Goal: Information Seeking & Learning: Learn about a topic

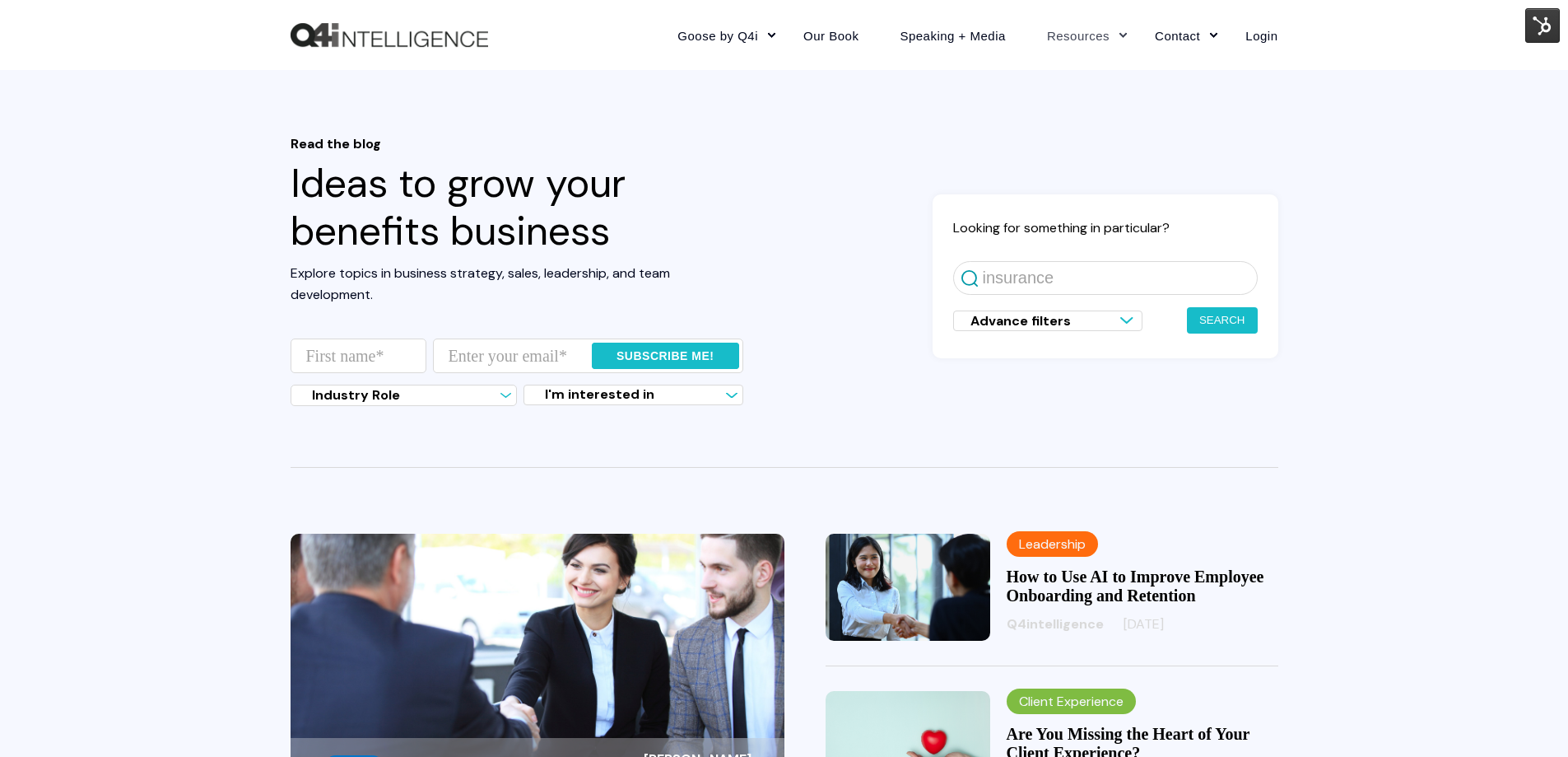
type input "insurance"
click at [1187, 308] on button "Search" at bounding box center [1221, 320] width 70 height 27
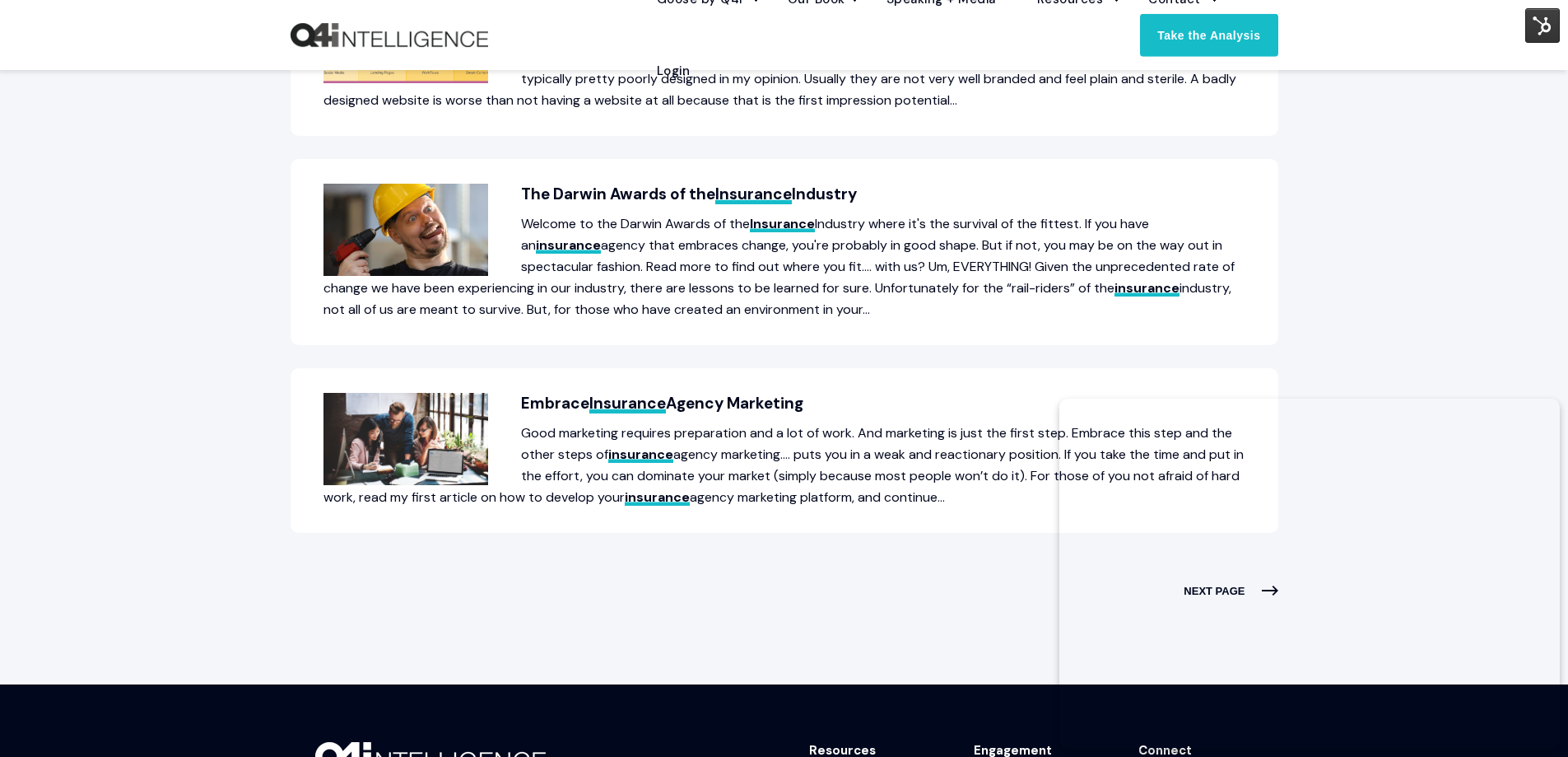
scroll to position [988, 0]
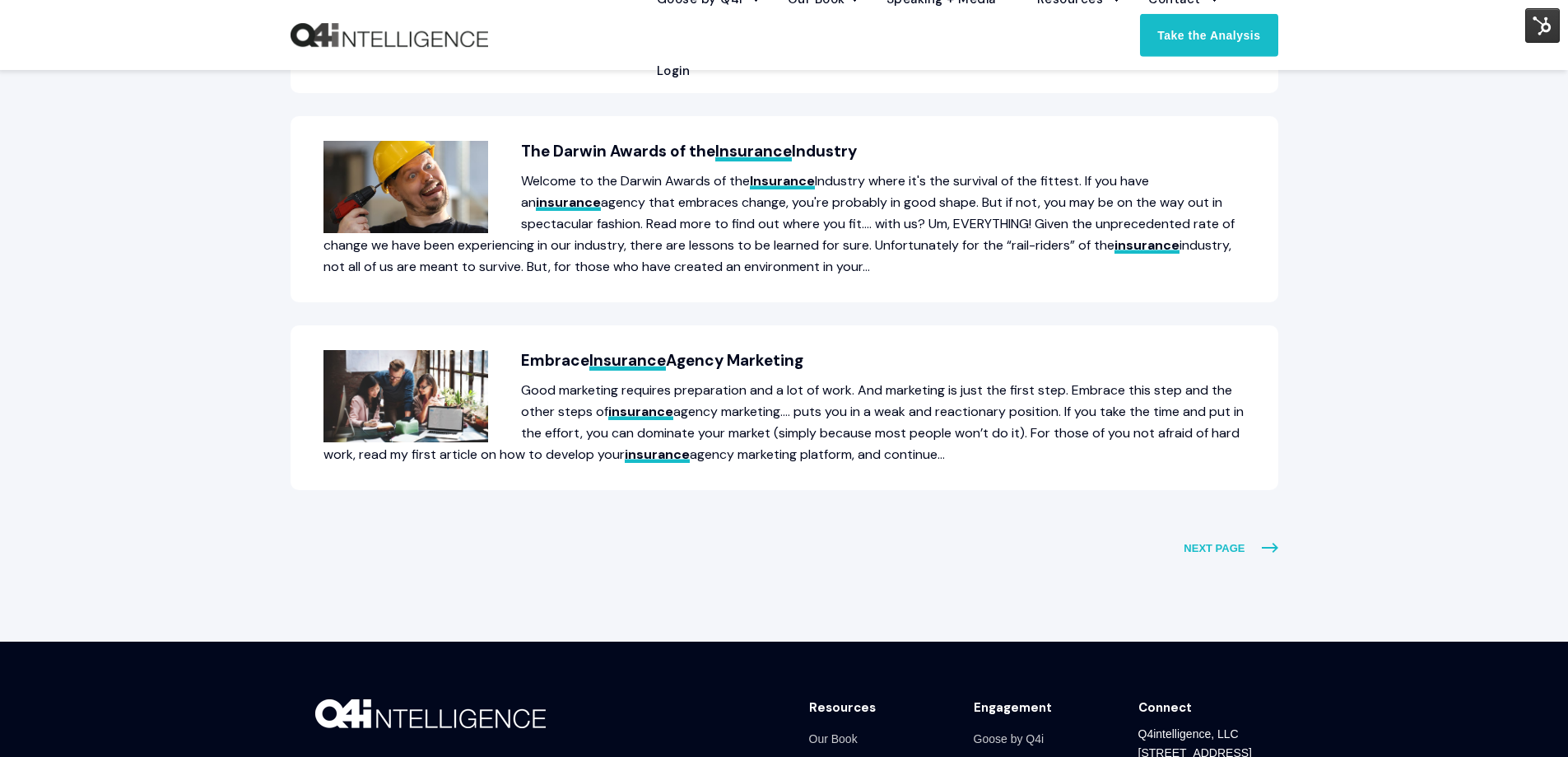
click at [1251, 542] on span "NEXT PAGE" at bounding box center [1230, 547] width 94 height 21
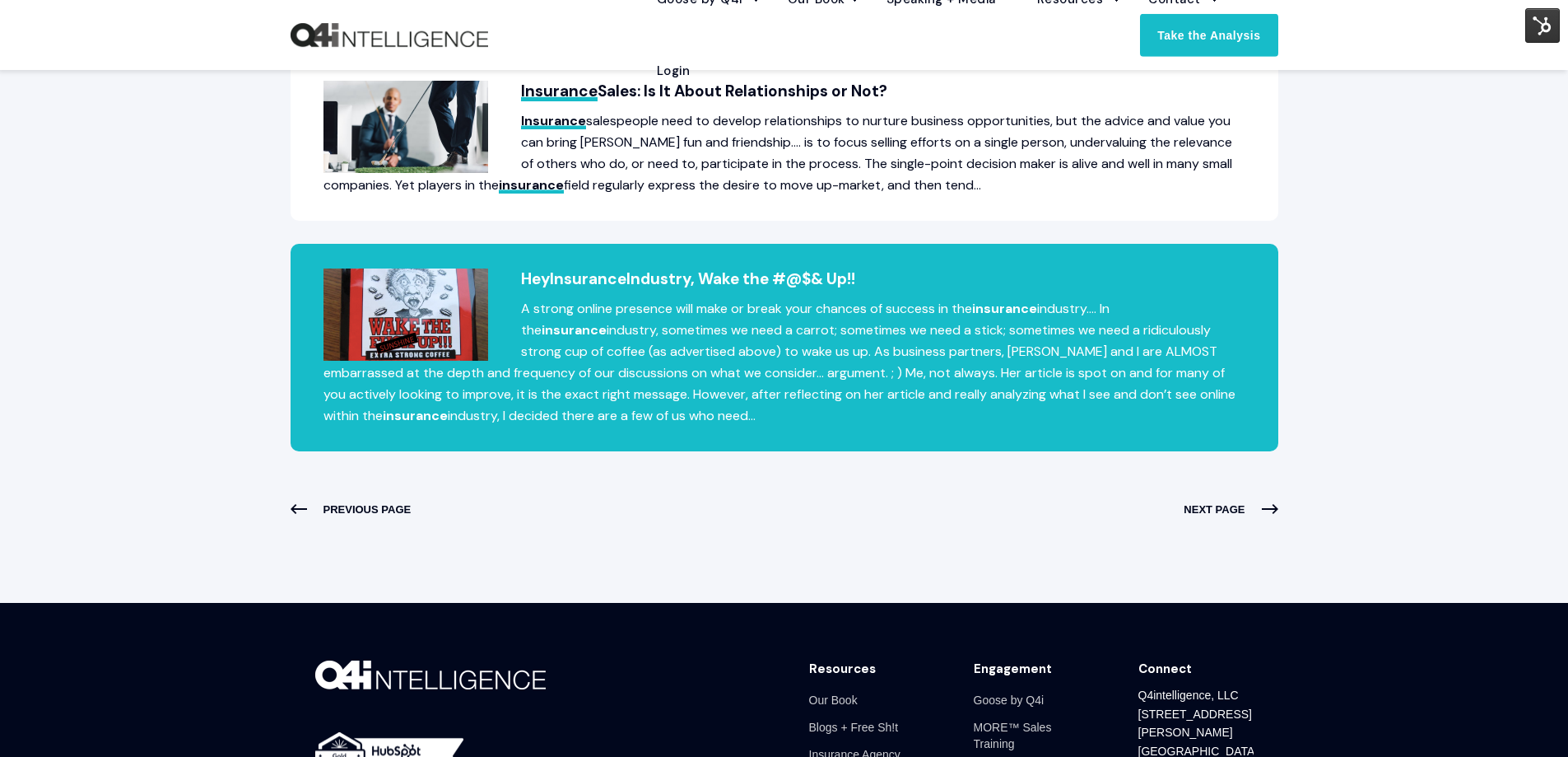
scroll to position [1070, 0]
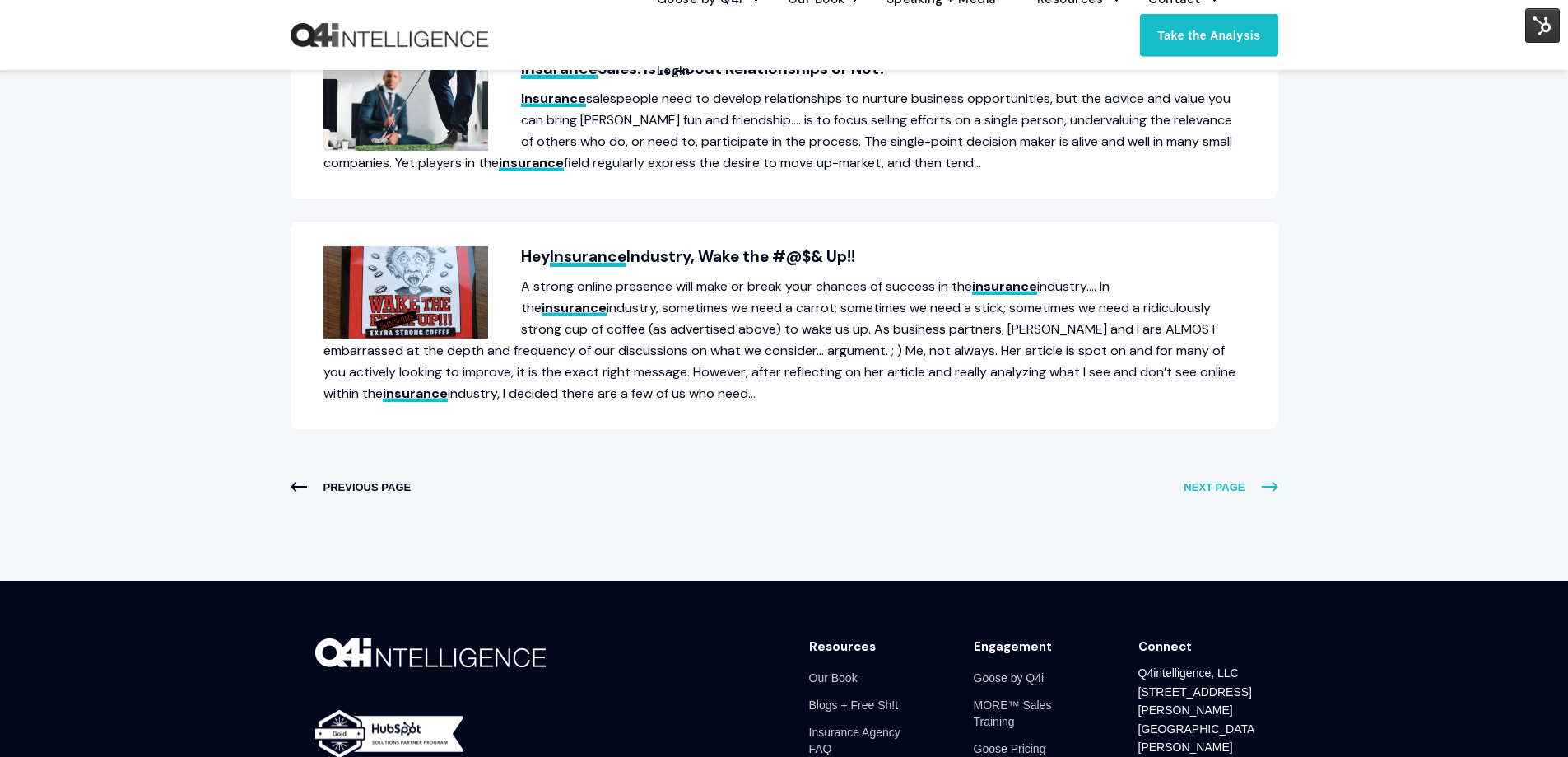
click at [1275, 483] on icon "Next Results" at bounding box center [1270, 487] width 16 height 16
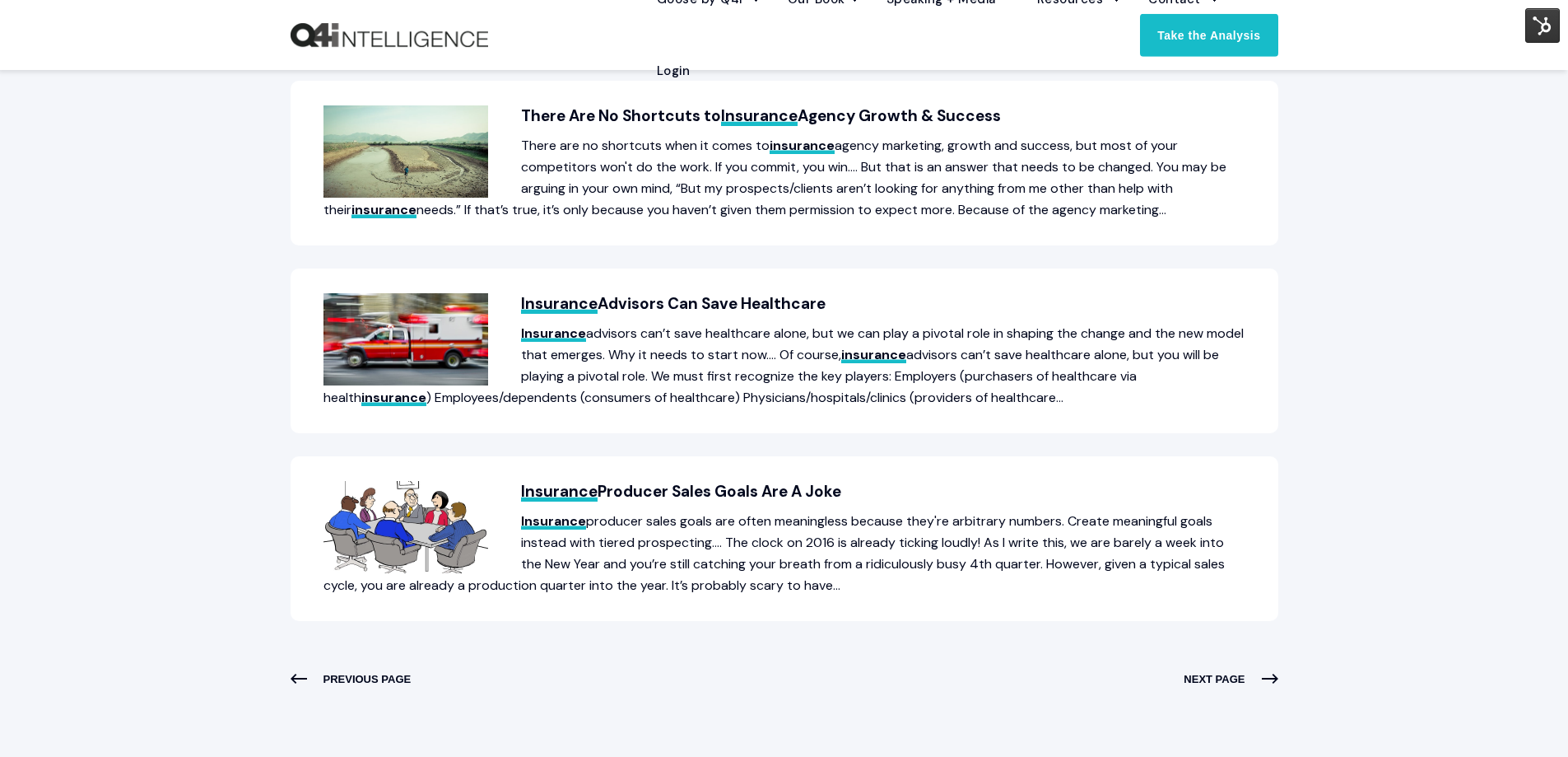
scroll to position [824, 0]
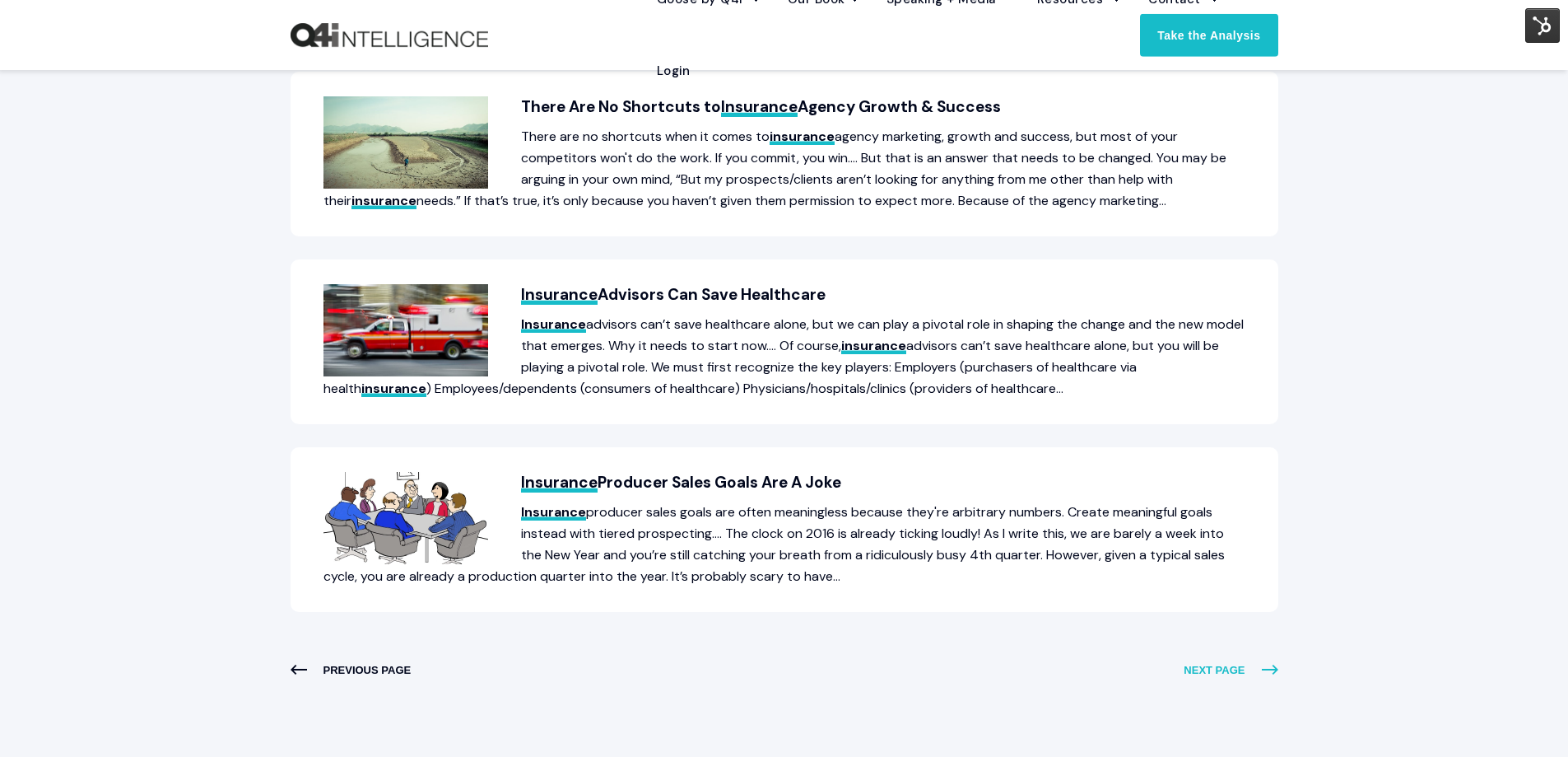
click at [1274, 670] on polygon "Next Results" at bounding box center [1270, 669] width 16 height 10
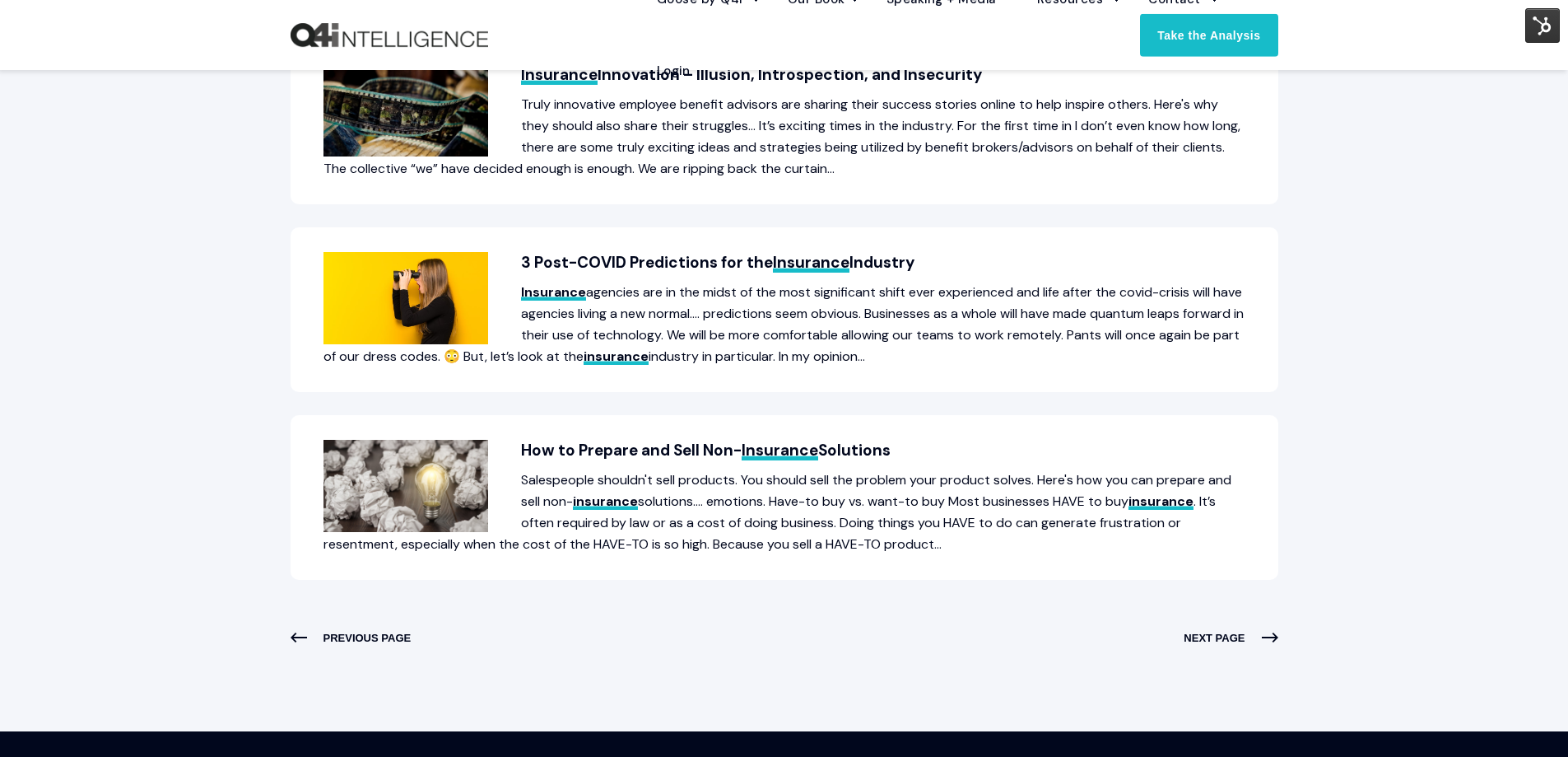
scroll to position [905, 0]
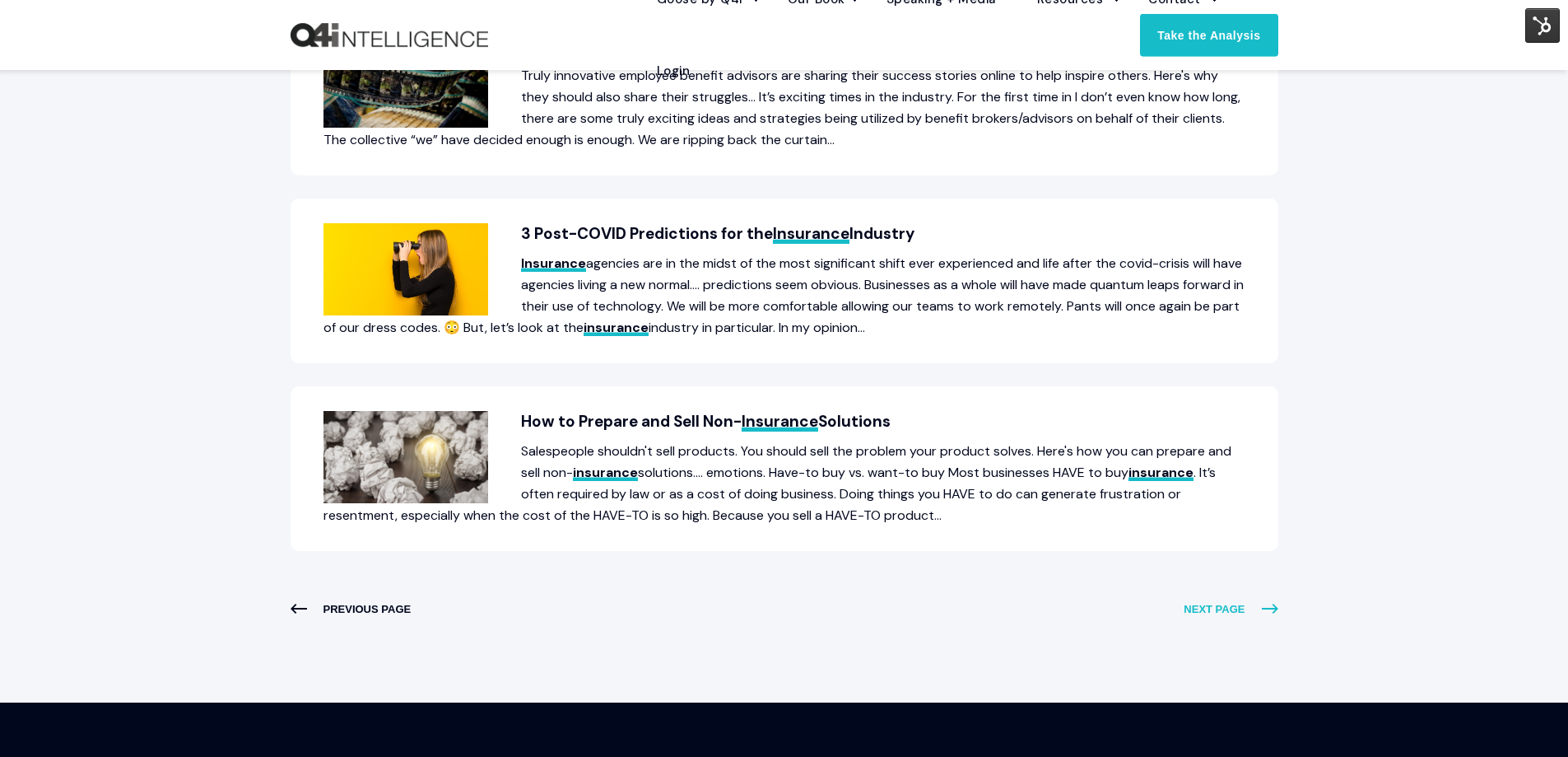
click at [1263, 607] on icon "Next Results" at bounding box center [1270, 609] width 16 height 16
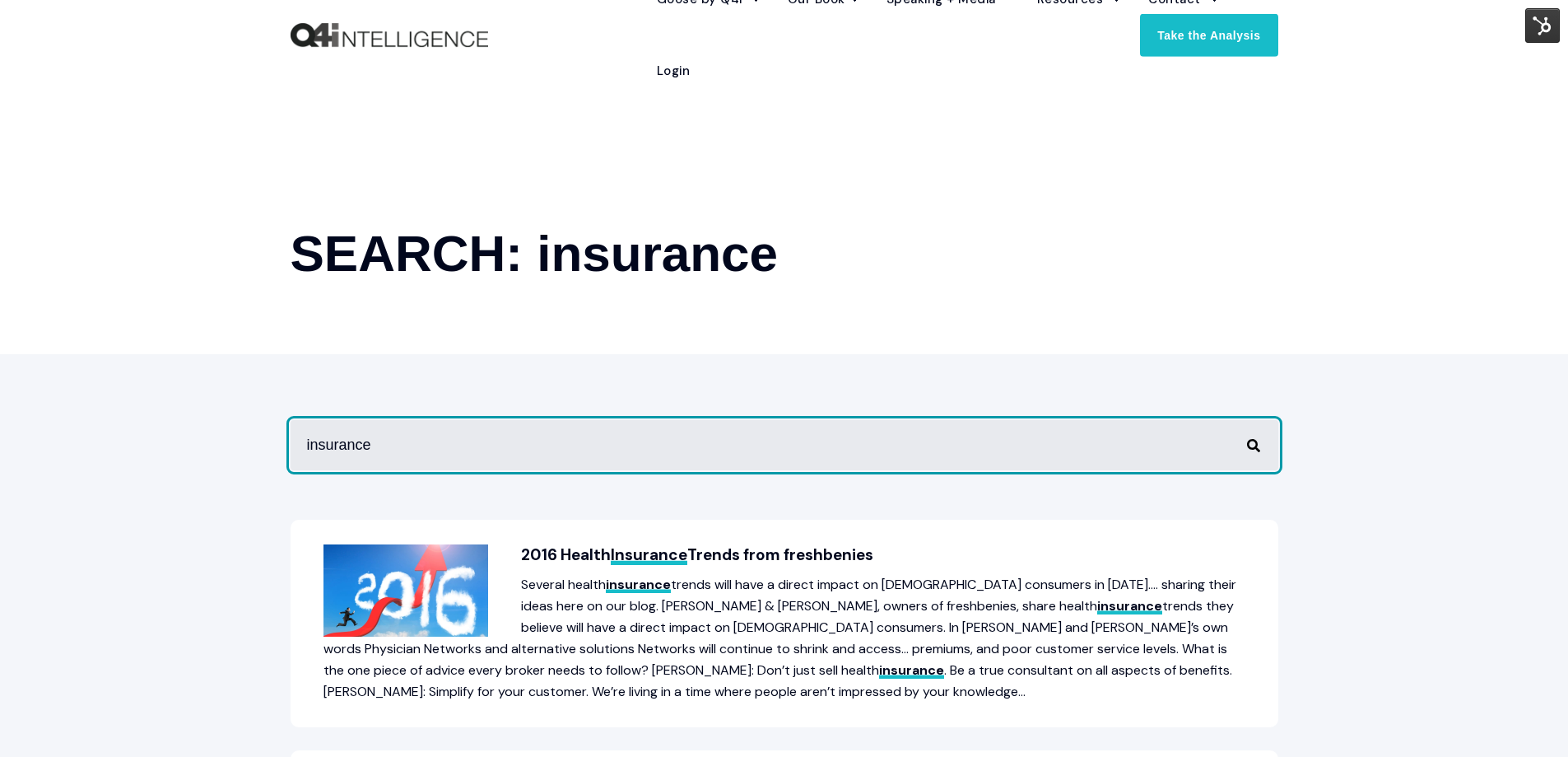
click at [1008, 438] on input "insurance" at bounding box center [784, 445] width 987 height 50
type input "life insurance"
click at [1243, 436] on button "Perform Search" at bounding box center [1253, 446] width 20 height 20
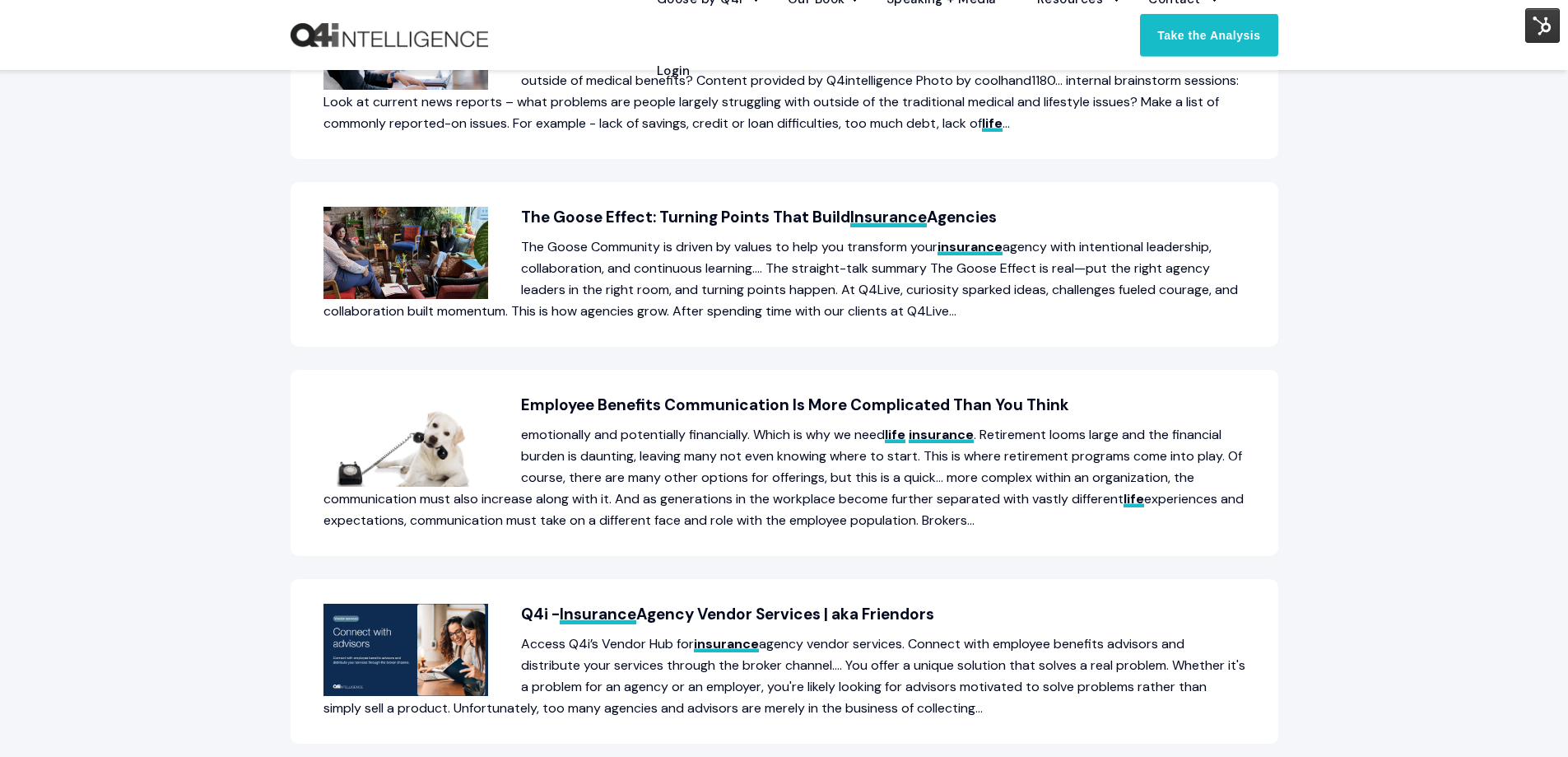
scroll to position [741, 0]
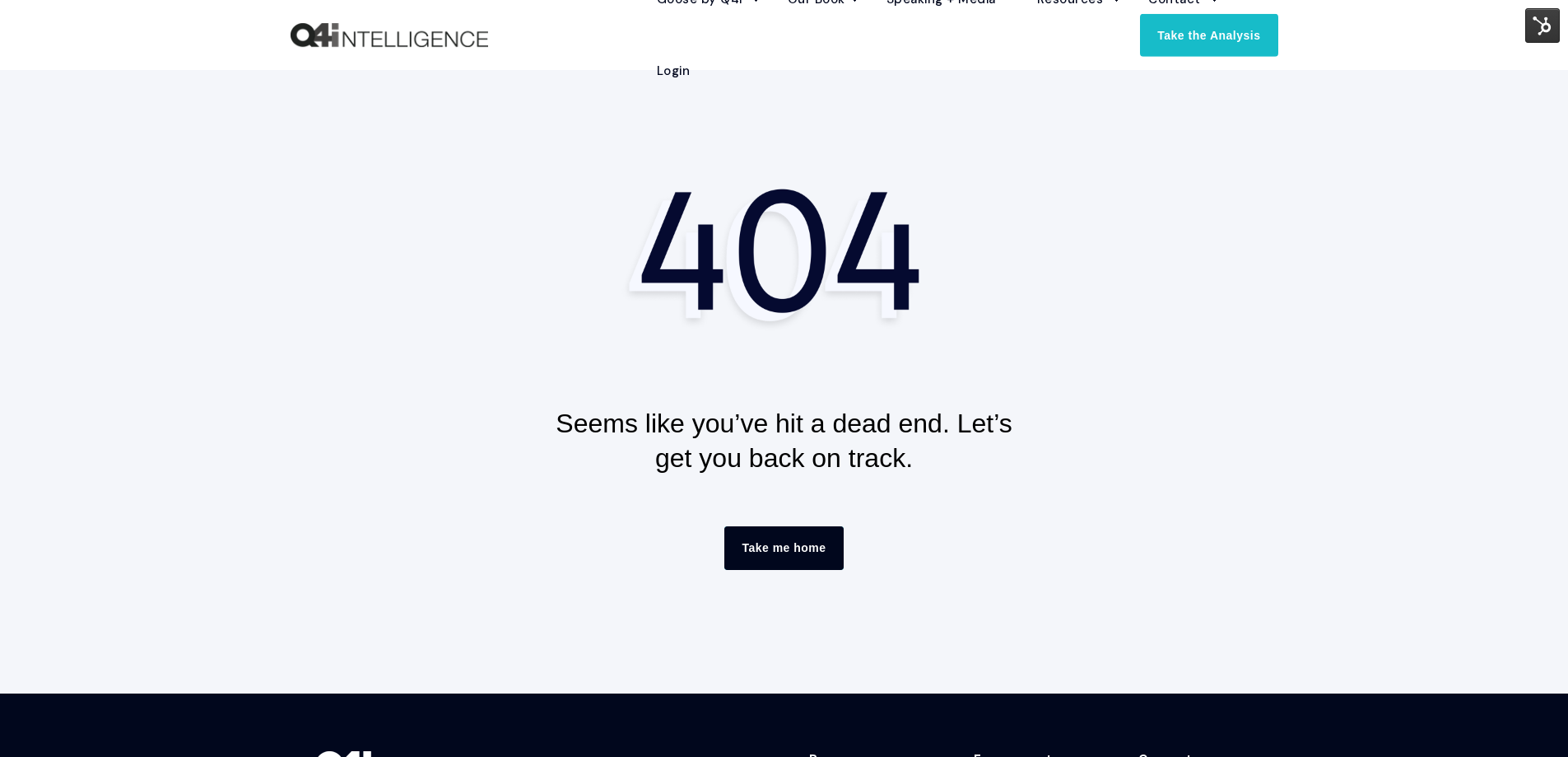
click at [820, 530] on link "Take me home" at bounding box center [784, 547] width 119 height 43
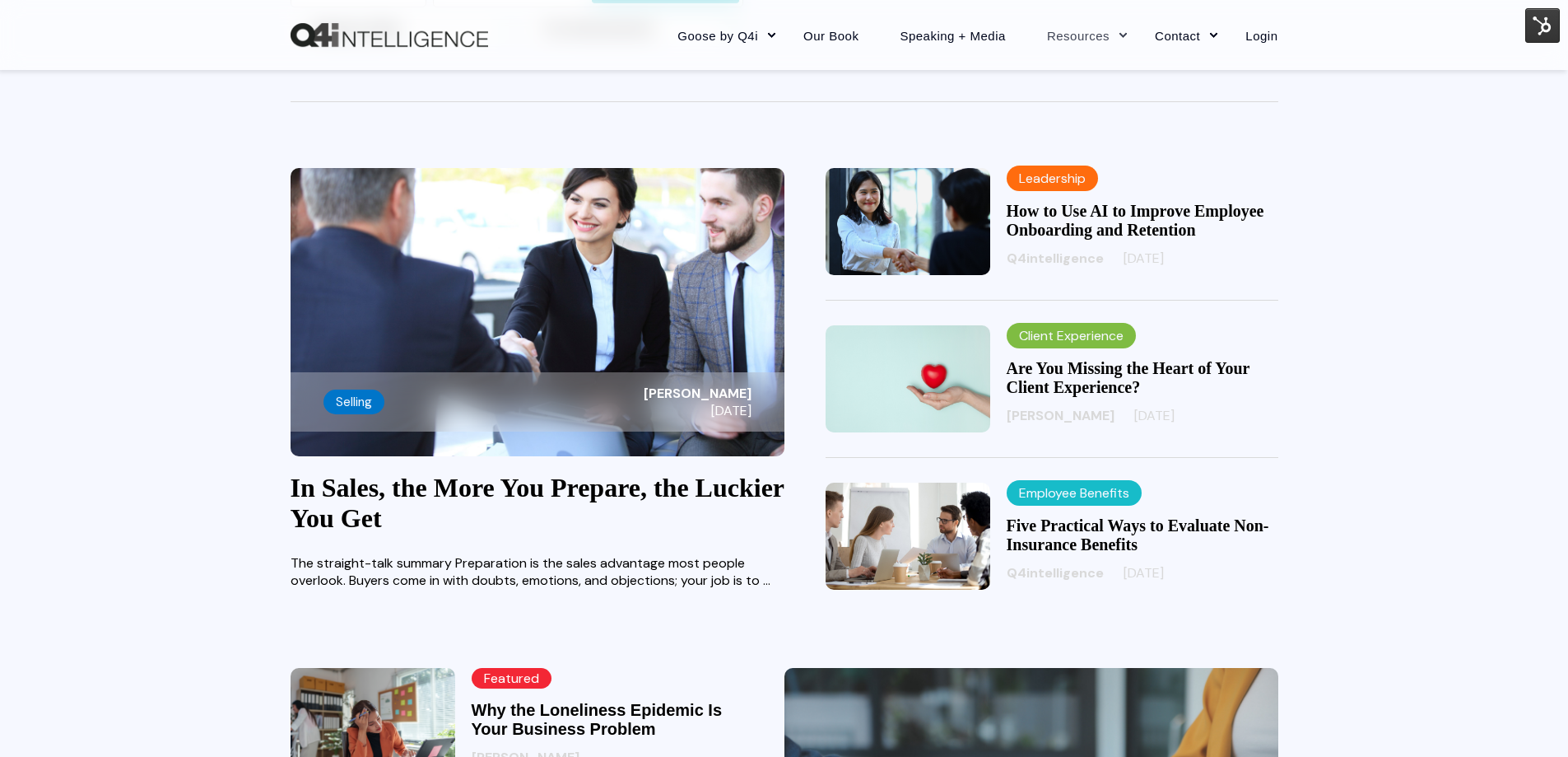
scroll to position [494, 0]
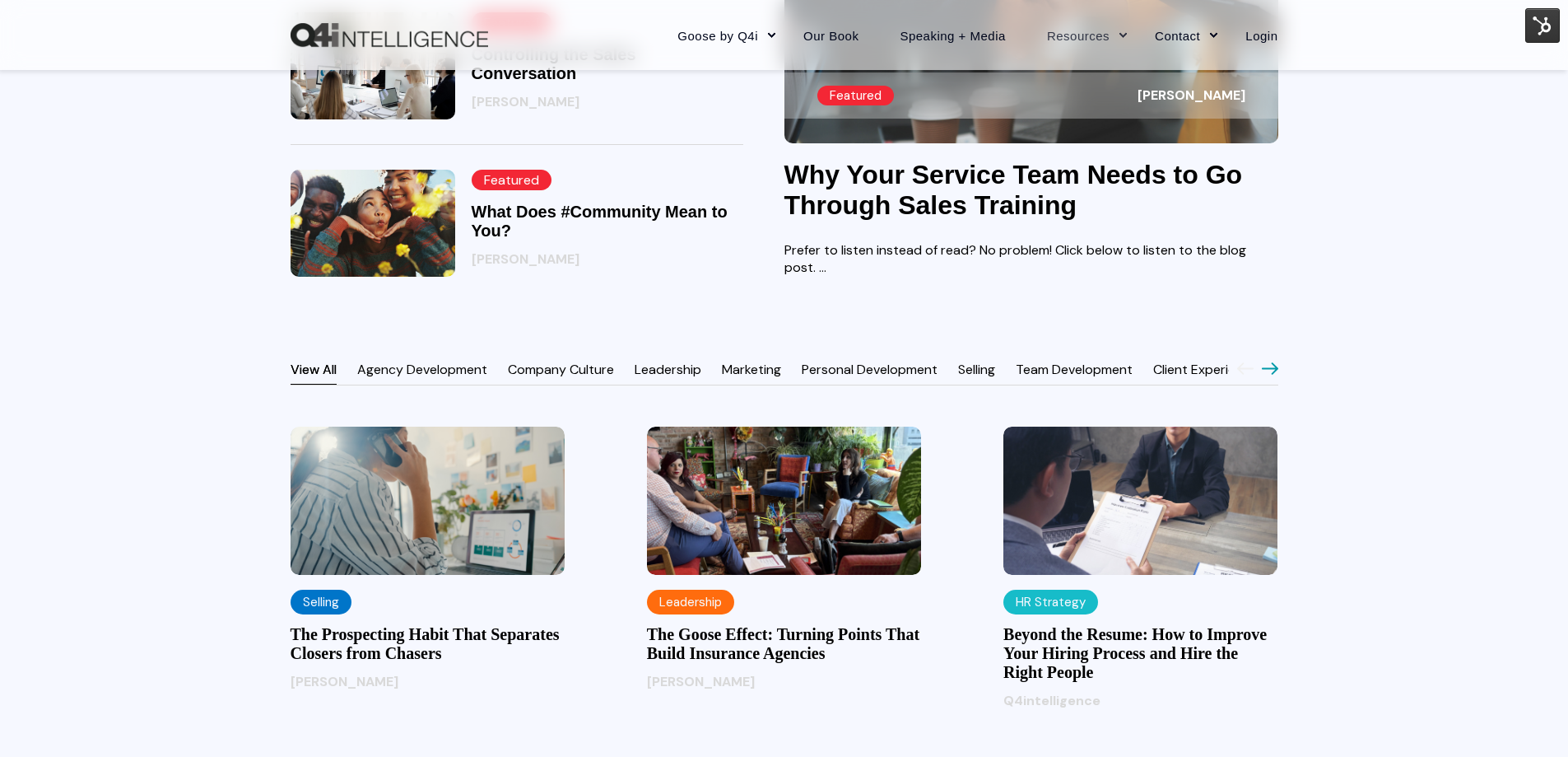
scroll to position [1232, 0]
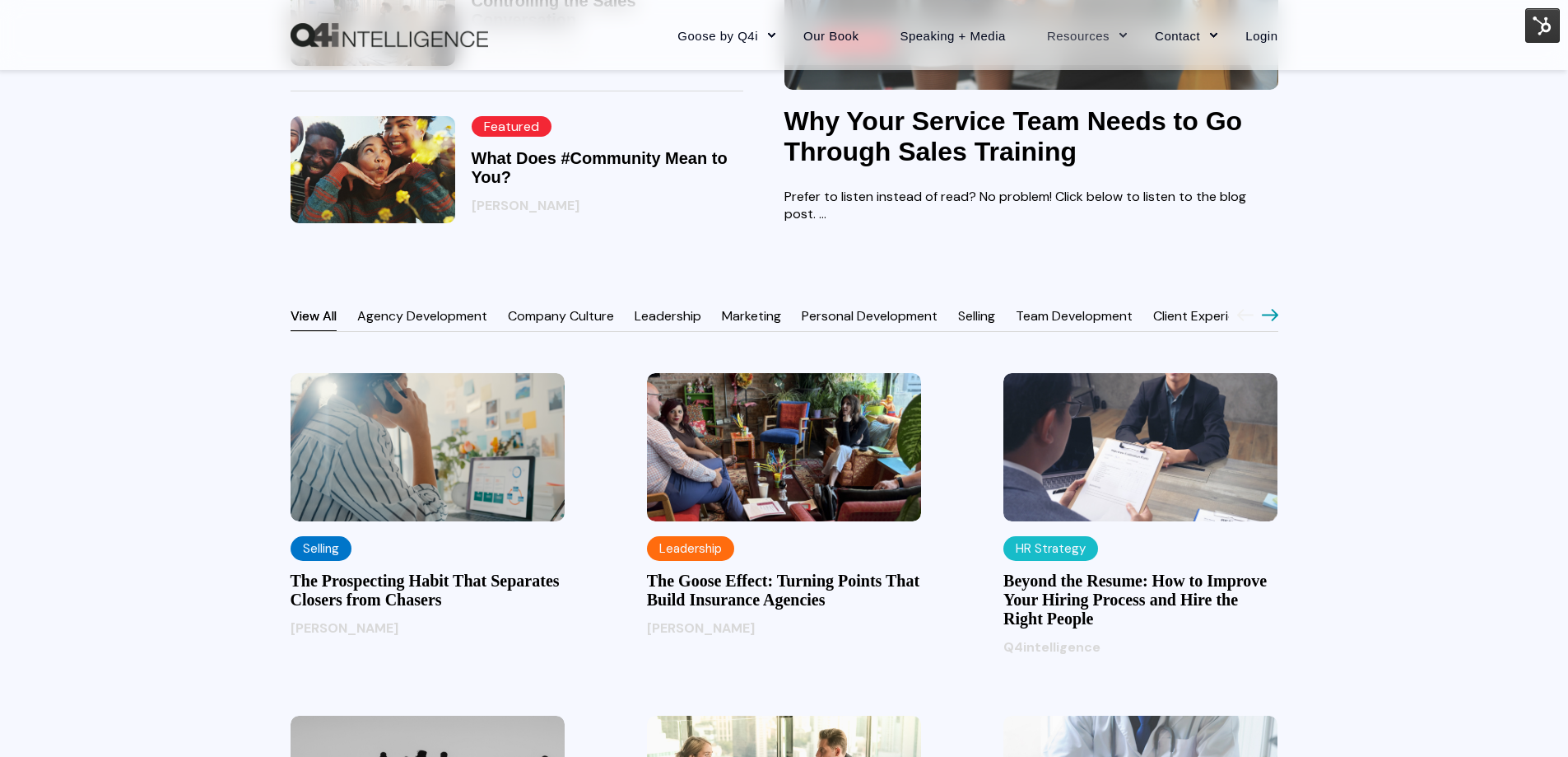
click at [1262, 318] on icon at bounding box center [1270, 314] width 16 height 13
click at [1269, 309] on icon at bounding box center [1270, 314] width 16 height 13
click at [1269, 308] on icon at bounding box center [1270, 314] width 16 height 13
click at [1033, 311] on link "Employee Benefits" at bounding box center [1018, 316] width 111 height 17
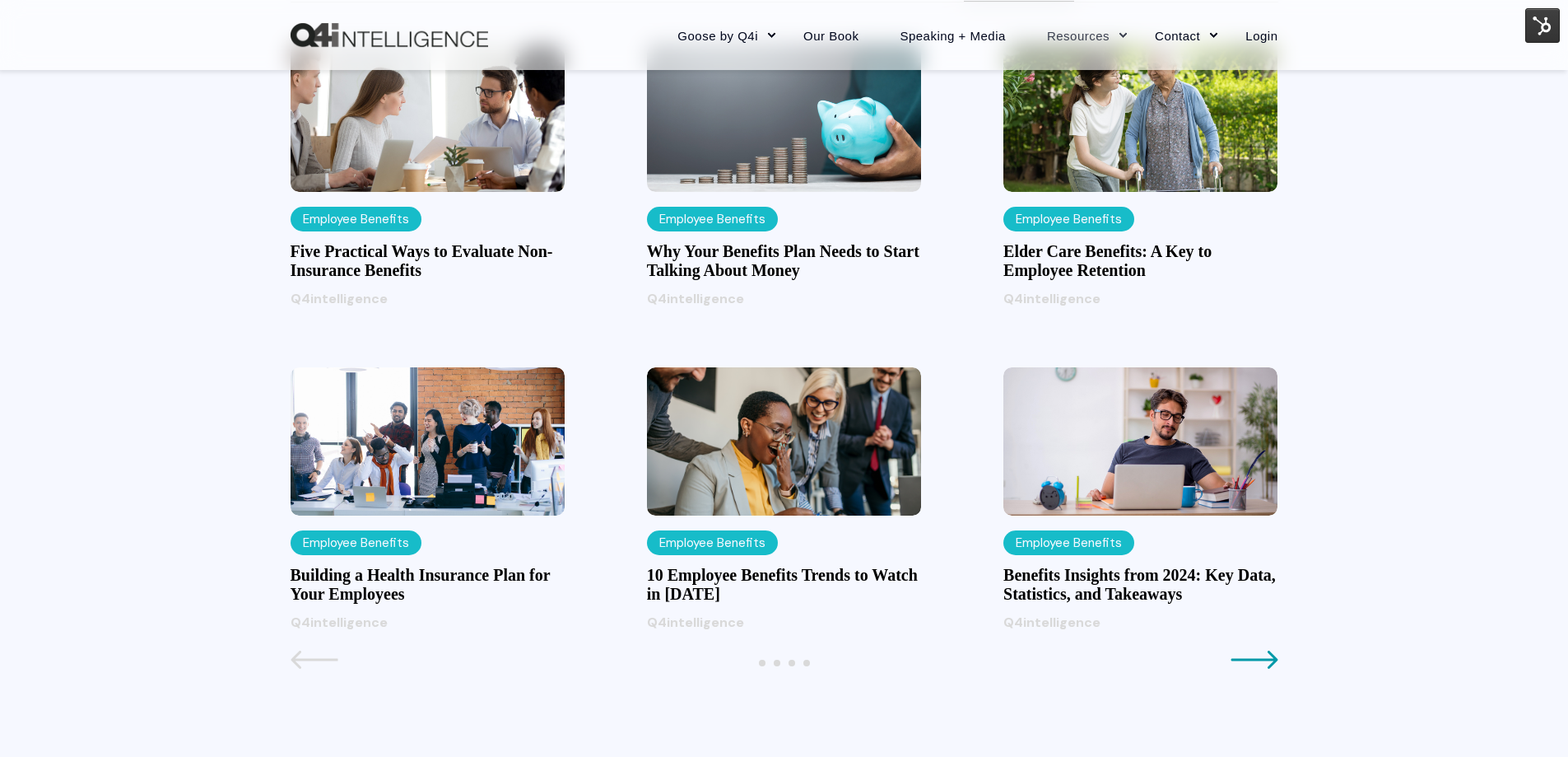
scroll to position [1643, 0]
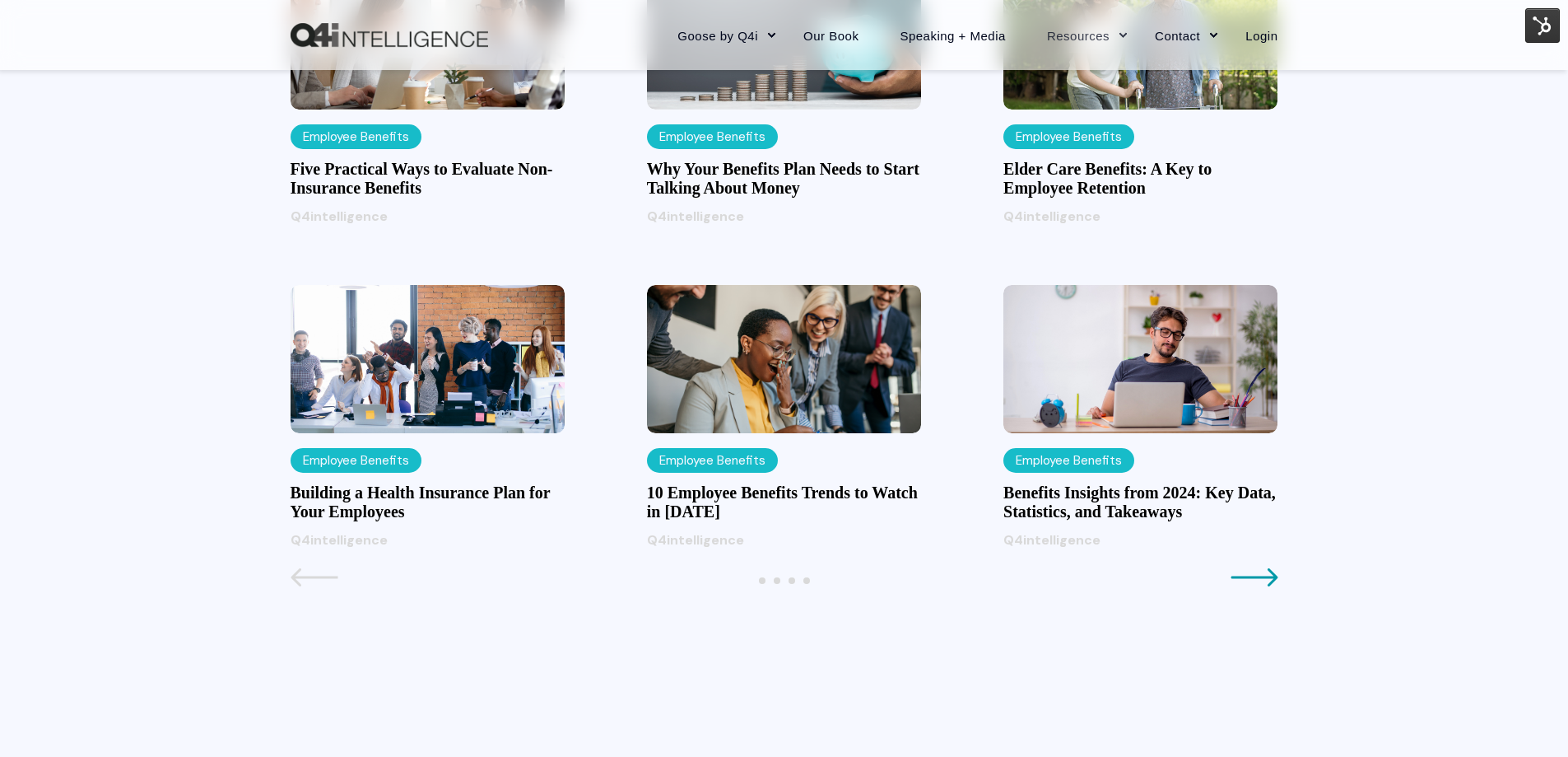
click at [1249, 570] on icon at bounding box center [1254, 578] width 48 height 20
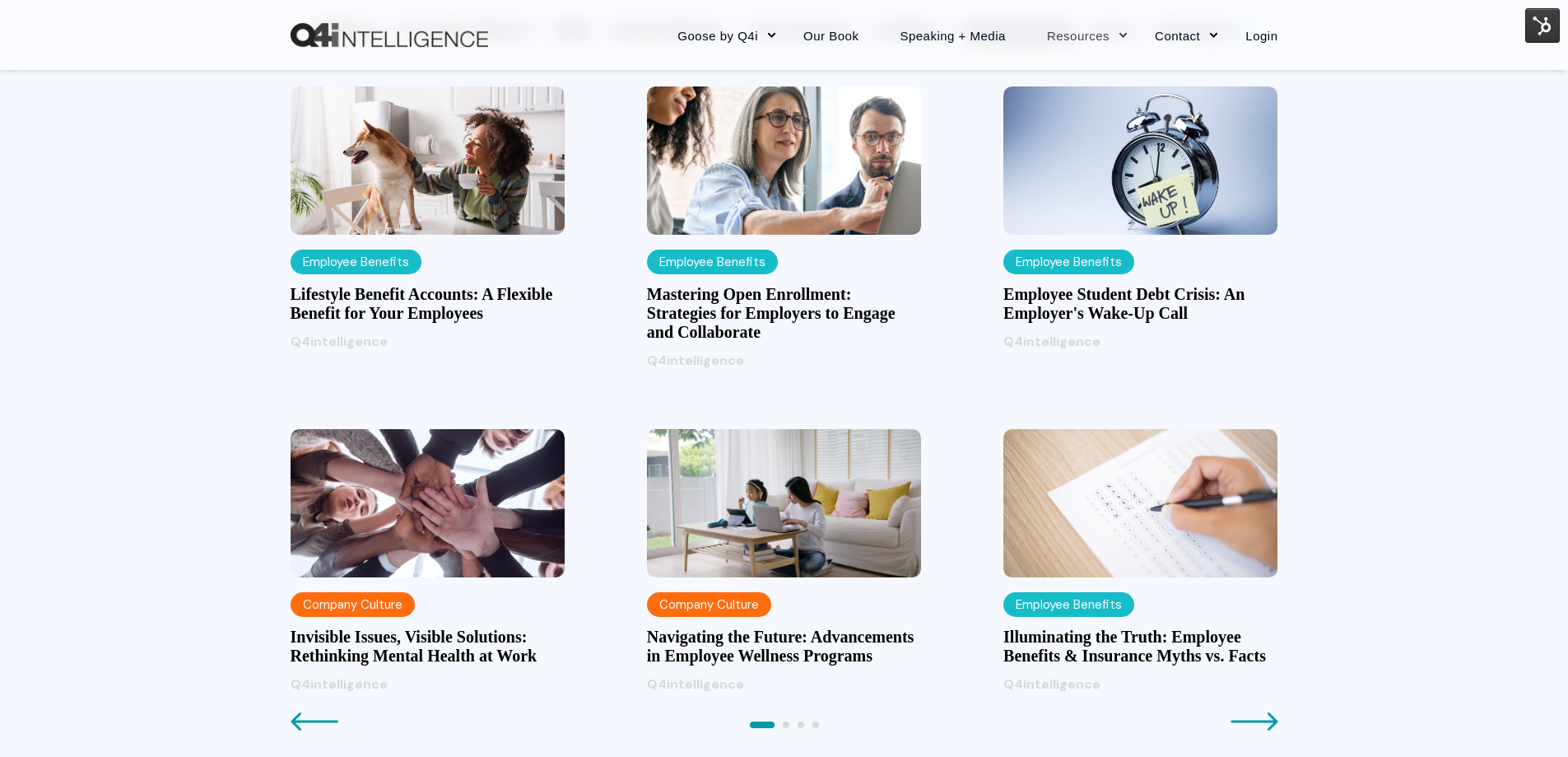
scroll to position [1479, 0]
